Goal: Task Accomplishment & Management: Complete application form

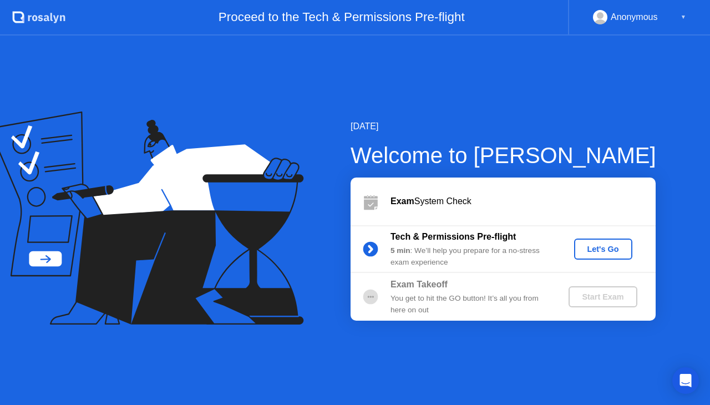
click at [598, 248] on div "Let's Go" at bounding box center [603, 249] width 49 height 9
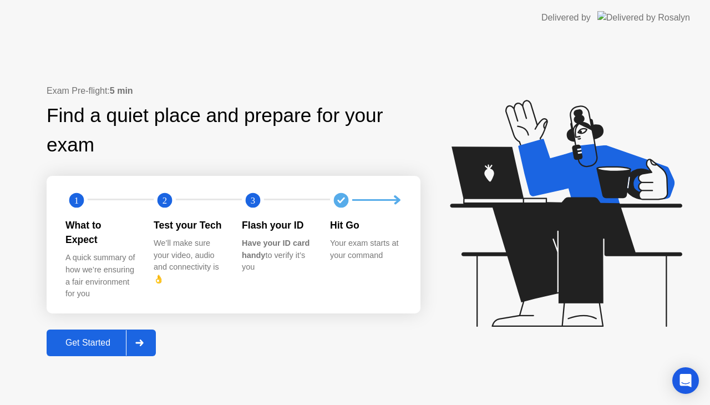
click at [95, 338] on div "Get Started" at bounding box center [88, 343] width 76 height 10
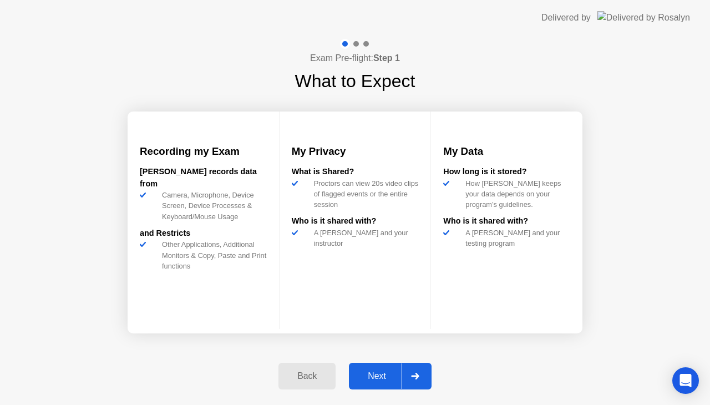
click at [377, 373] on div "Next" at bounding box center [376, 376] width 49 height 10
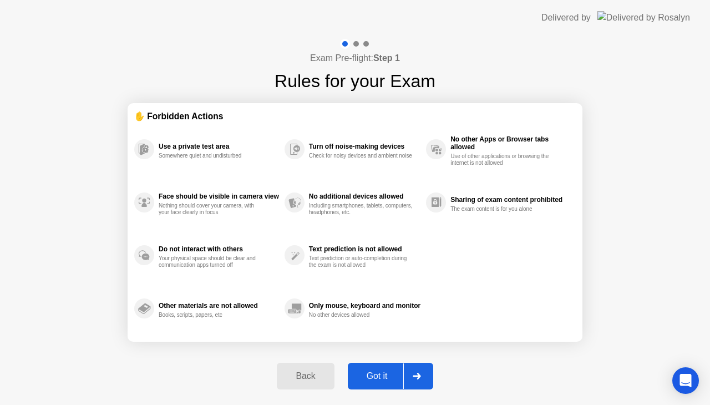
click at [321, 376] on div "Back" at bounding box center [305, 376] width 51 height 10
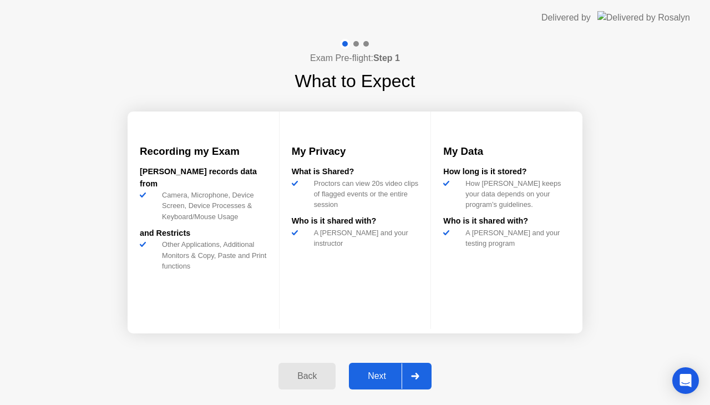
click at [372, 373] on div "Next" at bounding box center [376, 376] width 49 height 10
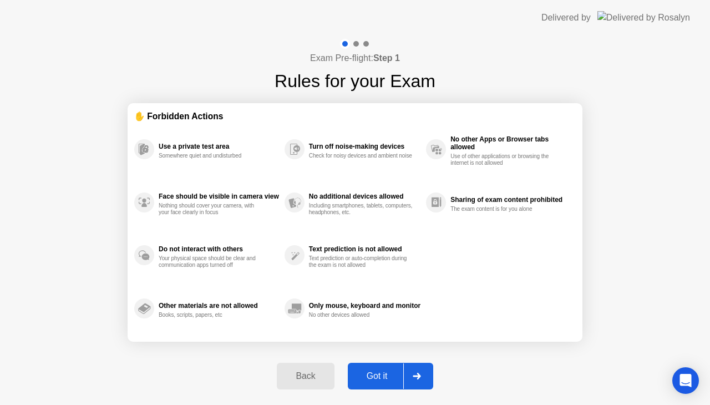
click at [379, 372] on div "Got it" at bounding box center [377, 376] width 52 height 10
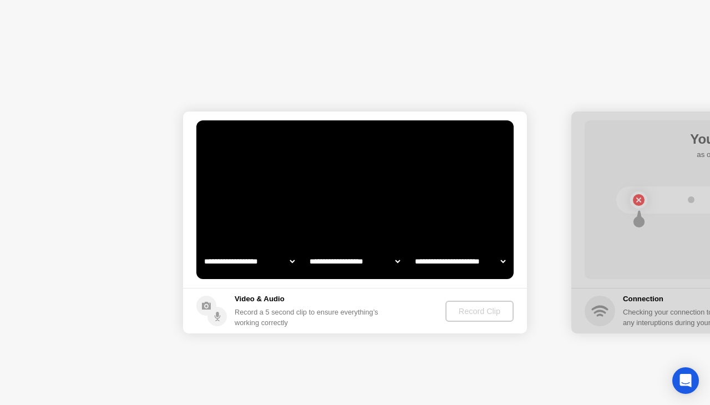
select select "**********"
select select "*******"
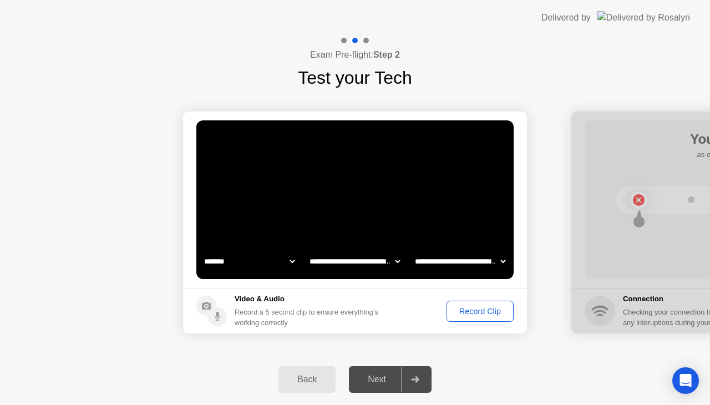
click at [487, 308] on div "Record Clip" at bounding box center [480, 311] width 59 height 9
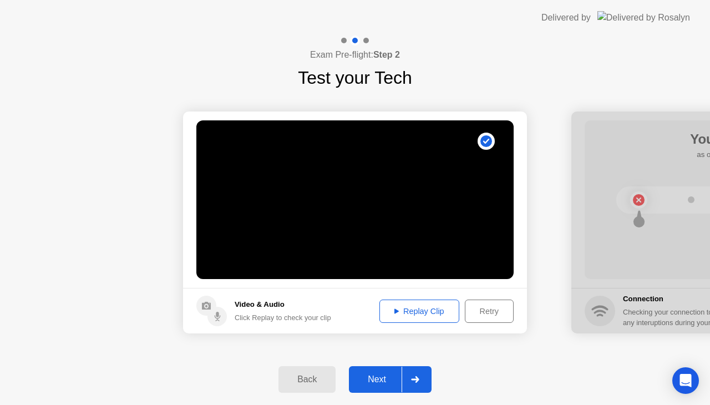
click at [385, 375] on div "Next" at bounding box center [376, 380] width 49 height 10
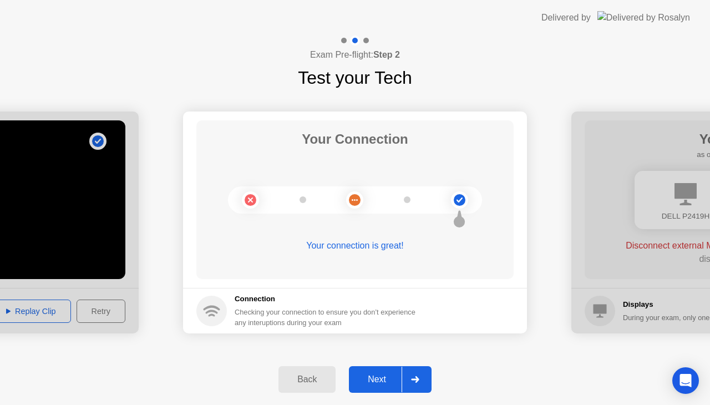
click at [385, 375] on div "Next" at bounding box center [376, 380] width 49 height 10
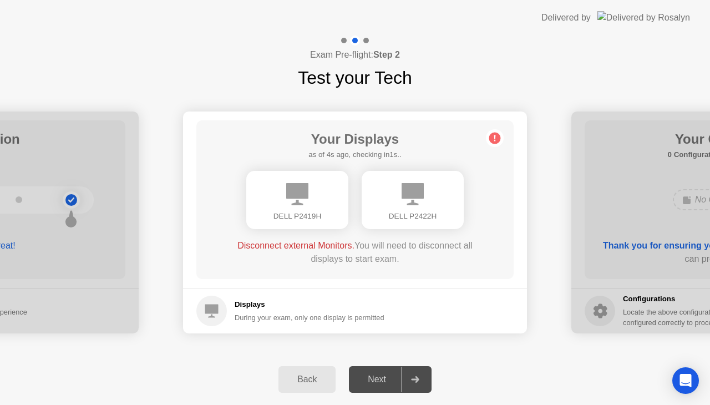
click at [382, 381] on div "Next" at bounding box center [376, 380] width 49 height 10
click at [381, 375] on div "Next" at bounding box center [376, 380] width 49 height 10
click at [382, 375] on div "Next" at bounding box center [376, 380] width 49 height 10
click at [253, 306] on h5 "Displays" at bounding box center [310, 304] width 150 height 11
click at [494, 140] on circle at bounding box center [496, 139] width 12 height 12
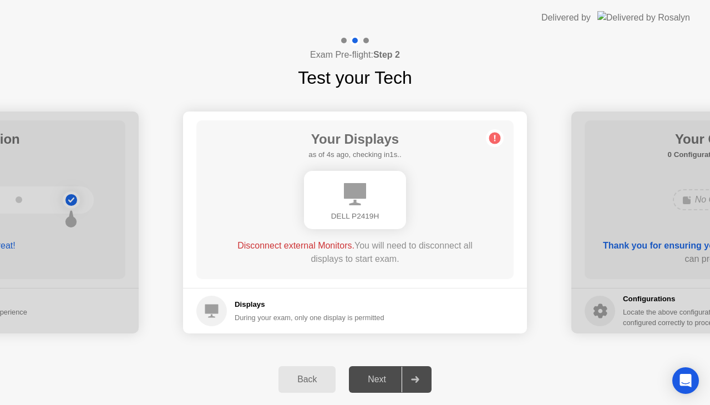
click at [314, 382] on div "Back" at bounding box center [307, 380] width 51 height 10
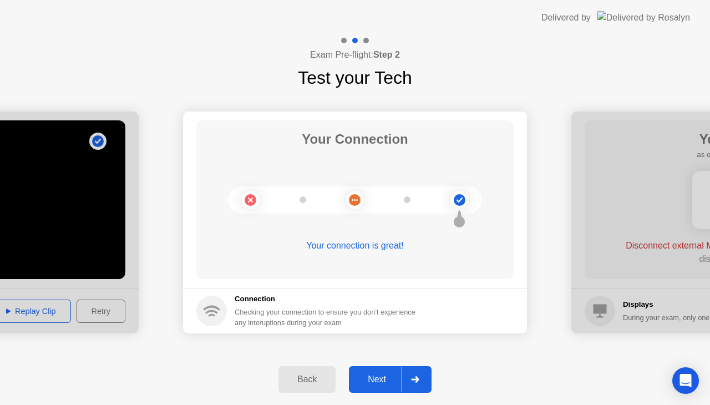
click at [381, 377] on div "Next" at bounding box center [376, 380] width 49 height 10
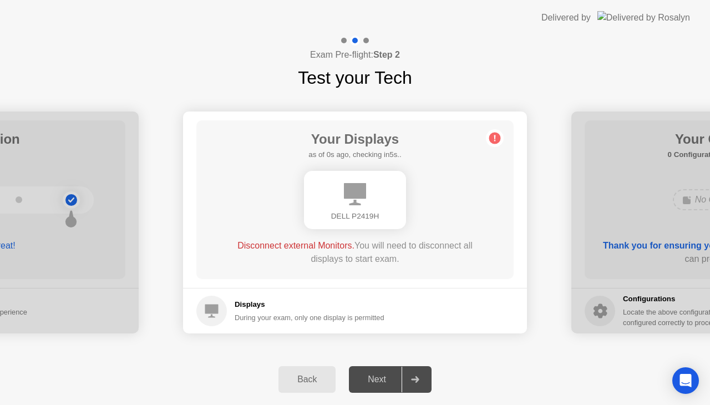
click at [357, 276] on div "Your Displays as of 0s ago, checking in5s.. DELL P2419H Disconnect external Mon…" at bounding box center [355, 199] width 318 height 159
click at [381, 375] on div "Next" at bounding box center [376, 380] width 49 height 10
click at [382, 380] on div "Next" at bounding box center [376, 380] width 49 height 10
click at [415, 376] on div at bounding box center [415, 380] width 27 height 26
click at [450, 187] on div "DELL P2419H" at bounding box center [355, 200] width 254 height 67
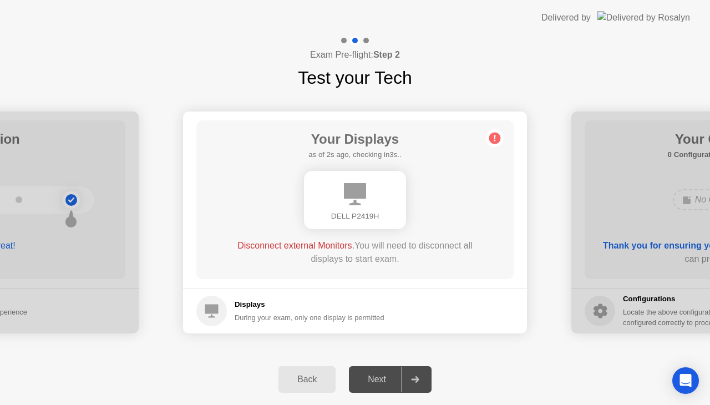
click at [341, 208] on div "DELL P2419H" at bounding box center [355, 200] width 102 height 58
click at [502, 64] on div "Exam Pre-flight: Step 2 Test your Tech" at bounding box center [355, 64] width 710 height 56
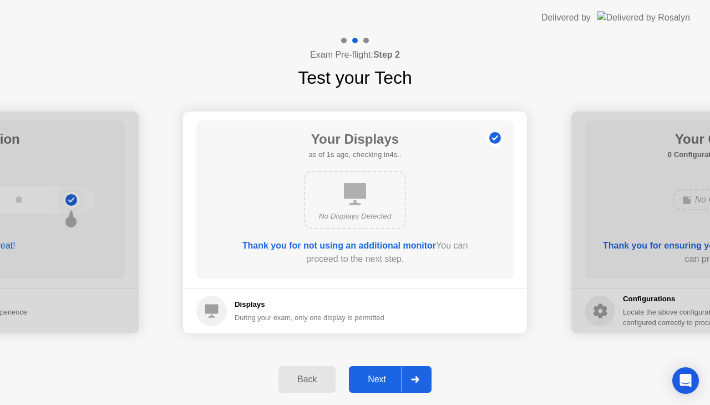
click at [382, 379] on div "Next" at bounding box center [376, 380] width 49 height 10
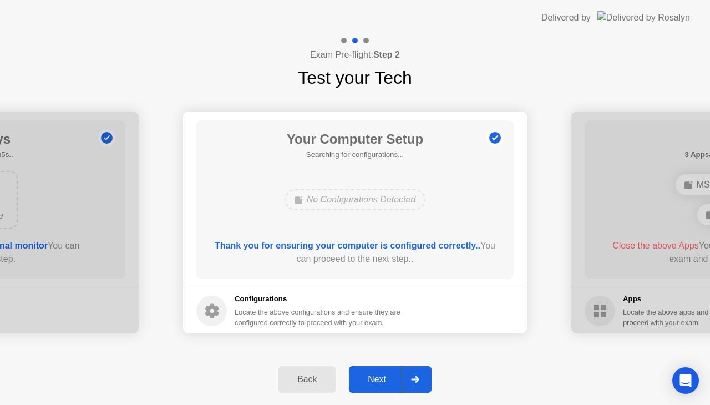
click at [386, 379] on div "Next" at bounding box center [376, 380] width 49 height 10
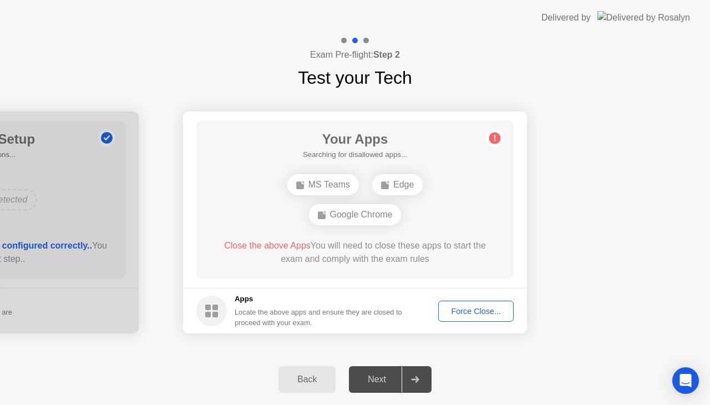
click at [500, 308] on div "Force Close..." at bounding box center [476, 311] width 68 height 9
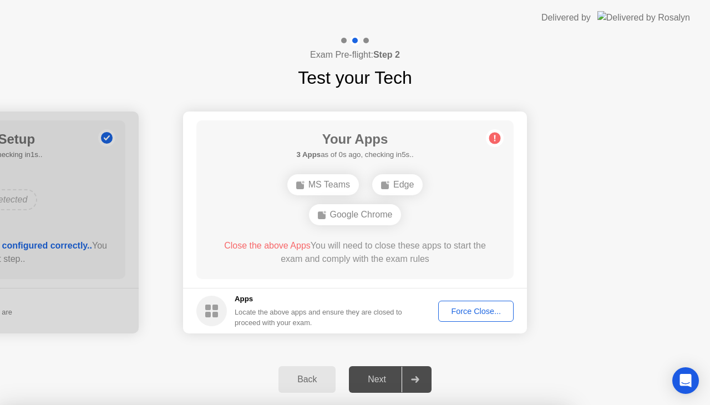
click at [472, 310] on div "Force Close..." at bounding box center [476, 311] width 68 height 9
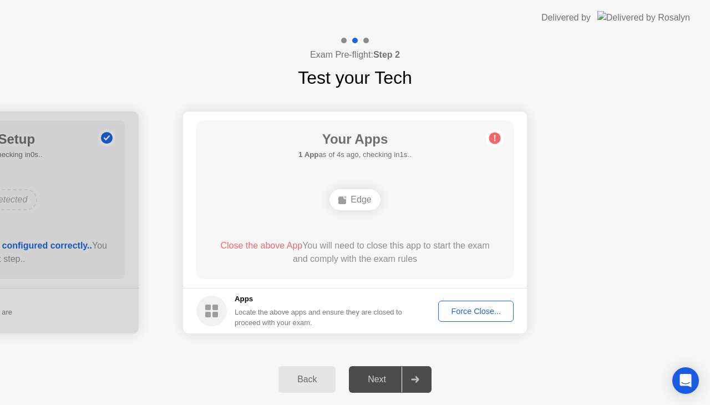
click at [375, 383] on div "Next" at bounding box center [376, 380] width 49 height 10
click at [375, 375] on div "Next" at bounding box center [376, 380] width 49 height 10
click at [484, 313] on div "Force Close..." at bounding box center [476, 311] width 68 height 9
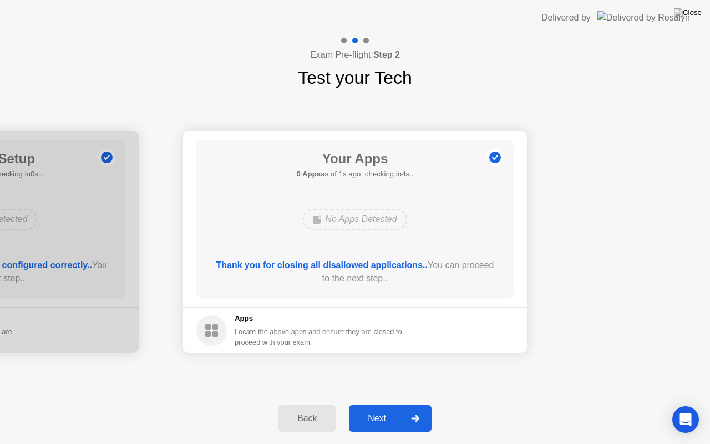
click at [383, 405] on div "Next" at bounding box center [376, 419] width 49 height 10
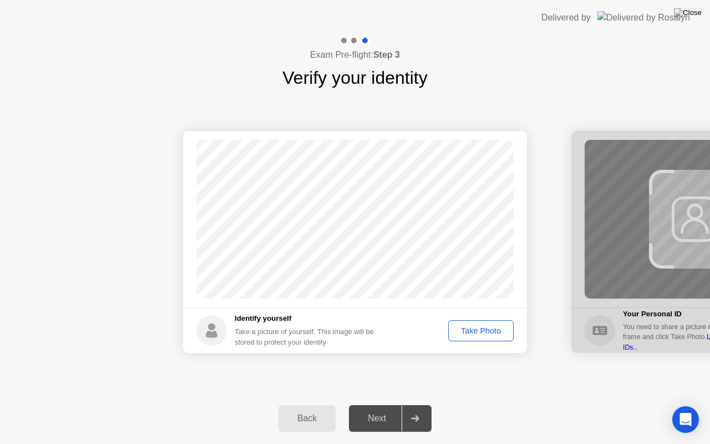
click at [471, 331] on div "Take Photo" at bounding box center [481, 330] width 58 height 9
click at [381, 405] on div "Next" at bounding box center [376, 419] width 49 height 10
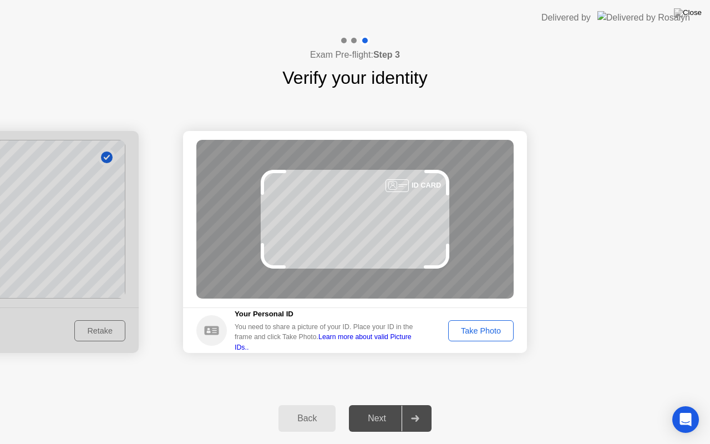
click at [468, 331] on div "Take Photo" at bounding box center [481, 330] width 58 height 9
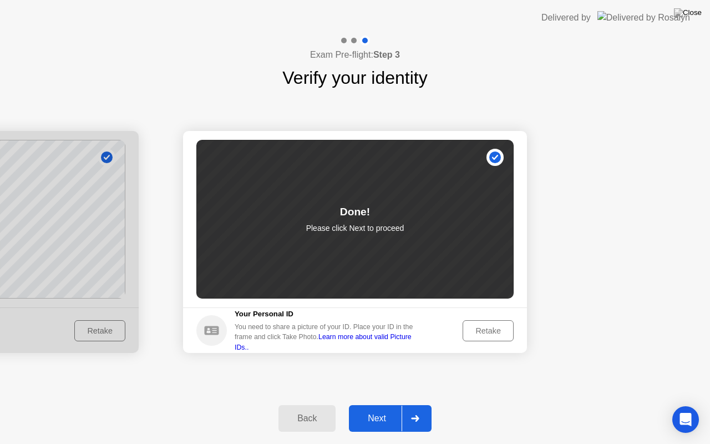
click at [373, 405] on div "Next" at bounding box center [376, 419] width 49 height 10
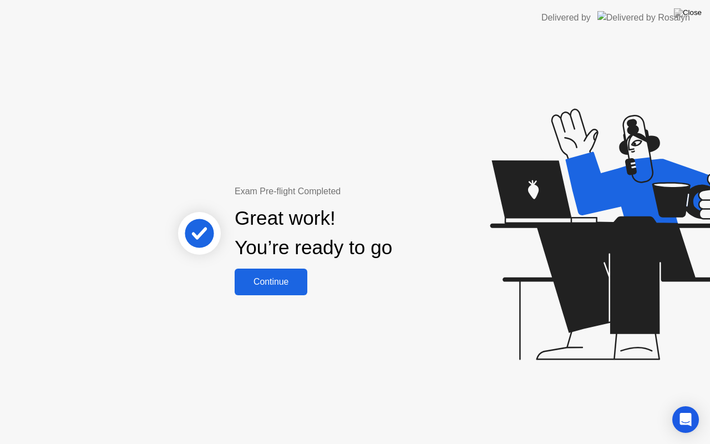
click at [255, 279] on div "Continue" at bounding box center [271, 282] width 66 height 10
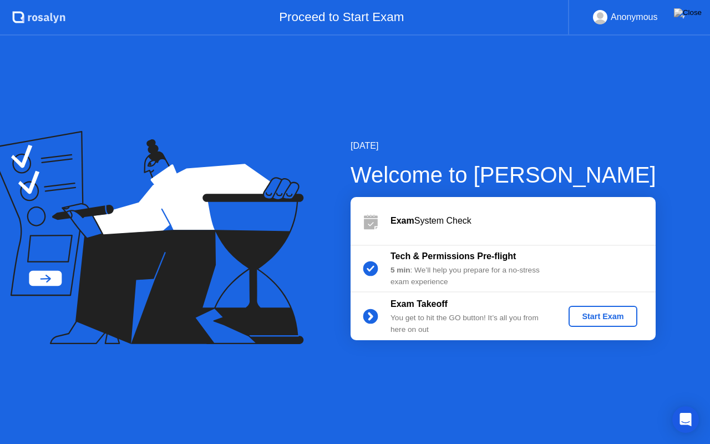
click at [606, 315] on div "Start Exam" at bounding box center [602, 316] width 59 height 9
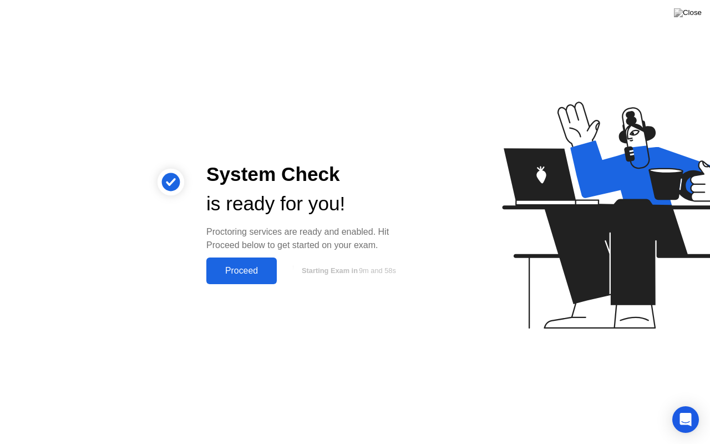
click at [228, 268] on div "Proceed" at bounding box center [242, 271] width 64 height 10
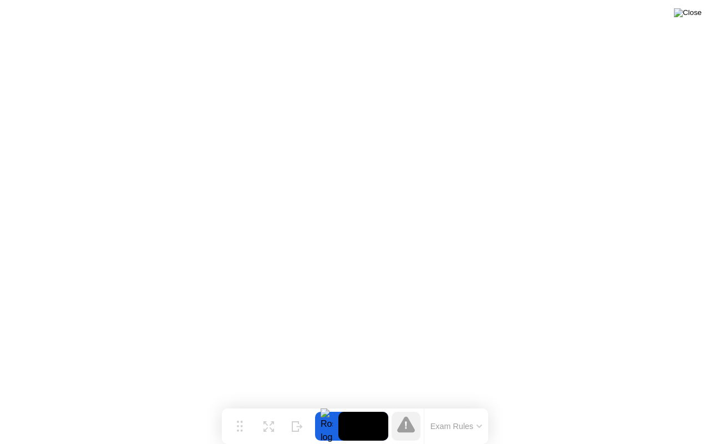
click at [699, 13] on img at bounding box center [688, 12] width 28 height 9
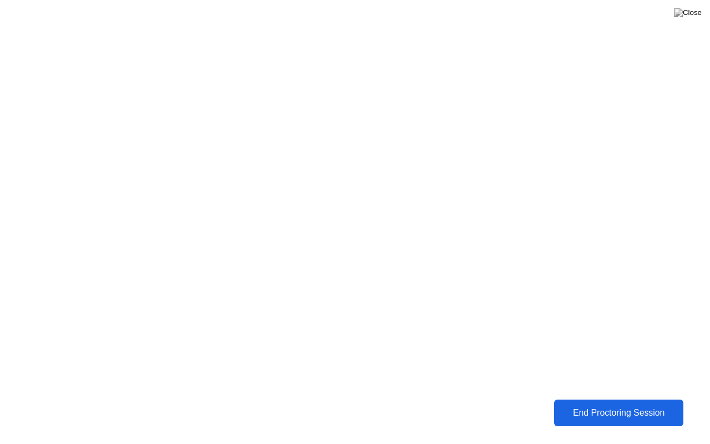
click at [609, 405] on div "End Proctoring Session" at bounding box center [619, 413] width 123 height 10
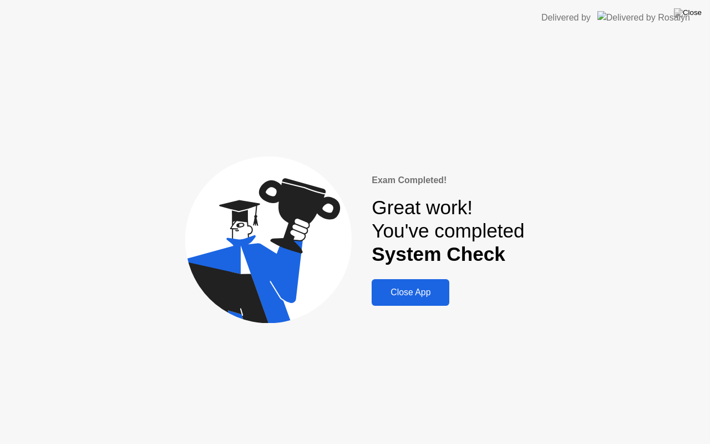
click at [413, 291] on div "Close App" at bounding box center [410, 293] width 71 height 10
